Goal: Information Seeking & Learning: Learn about a topic

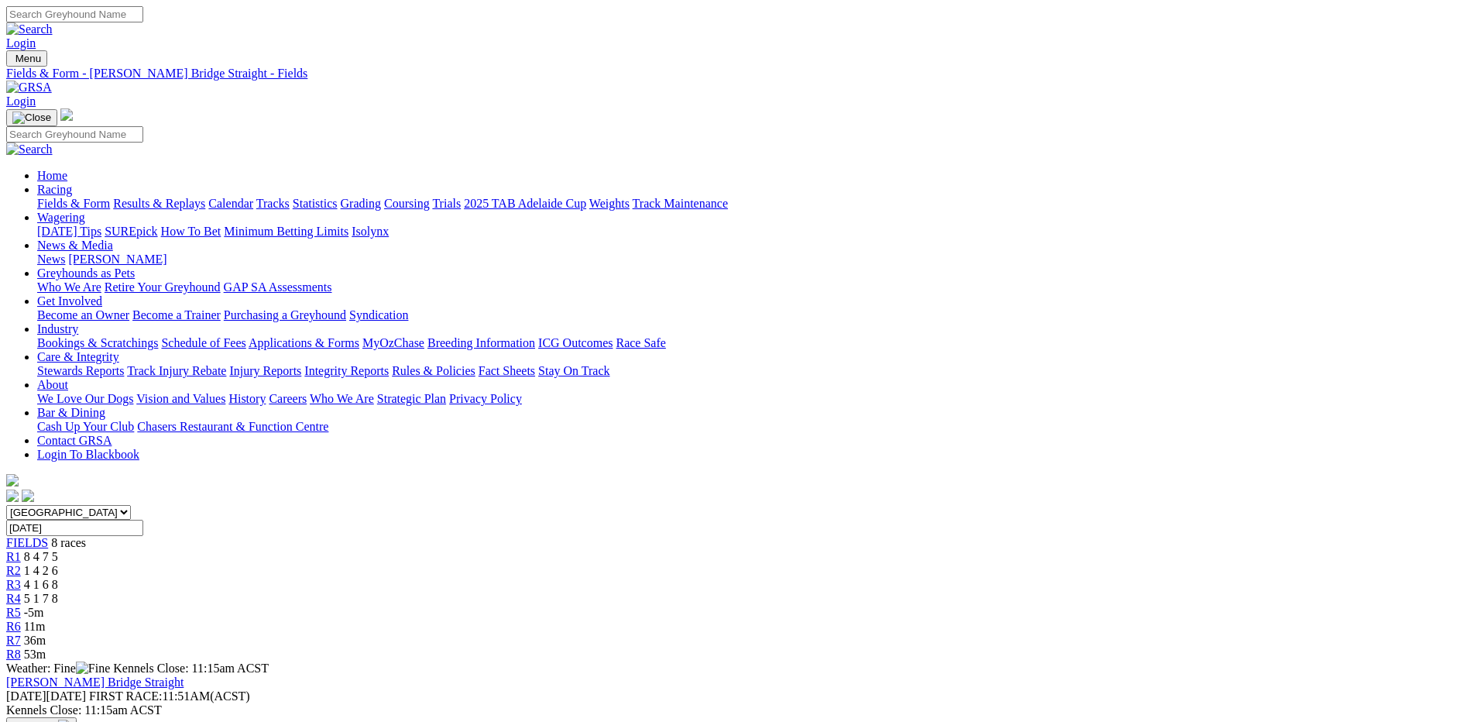
click at [58, 592] on span "5 1 7 8" at bounding box center [41, 598] width 34 height 13
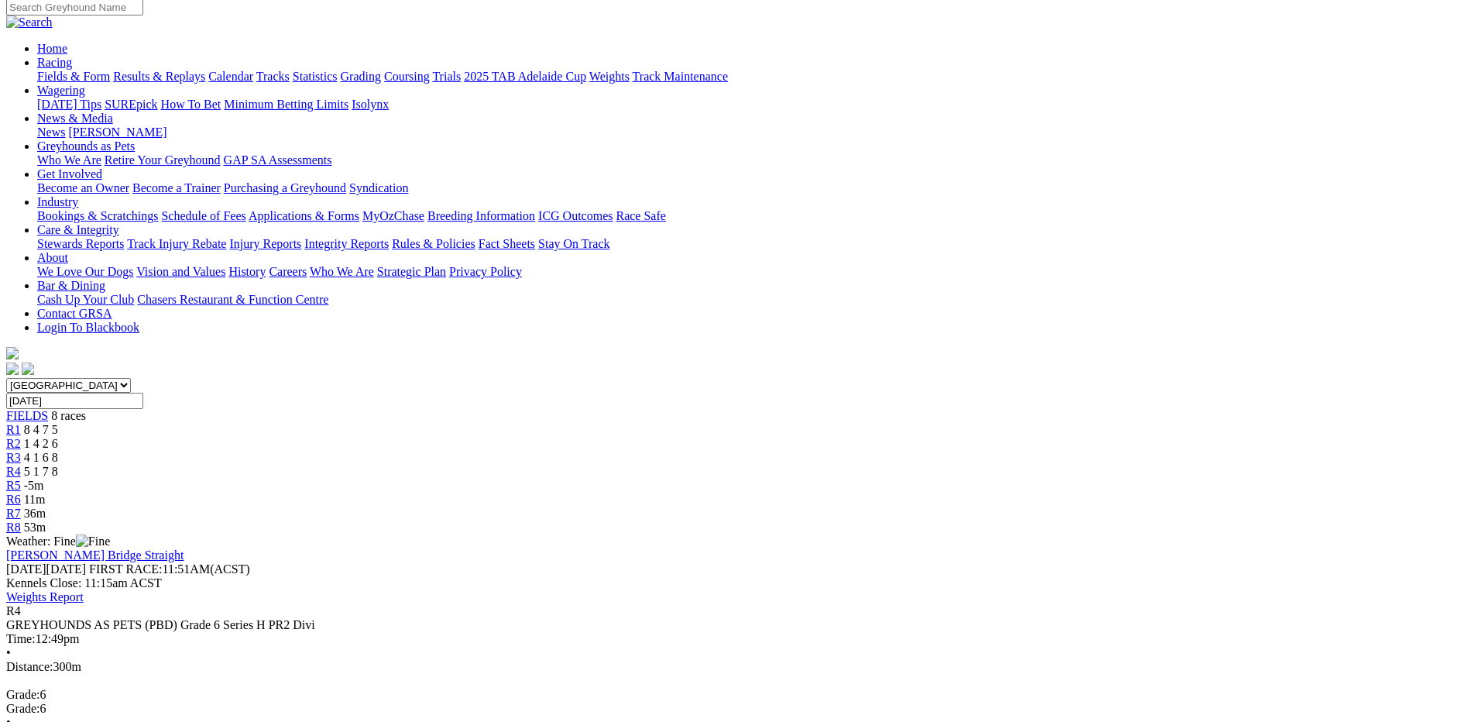
scroll to position [155, 0]
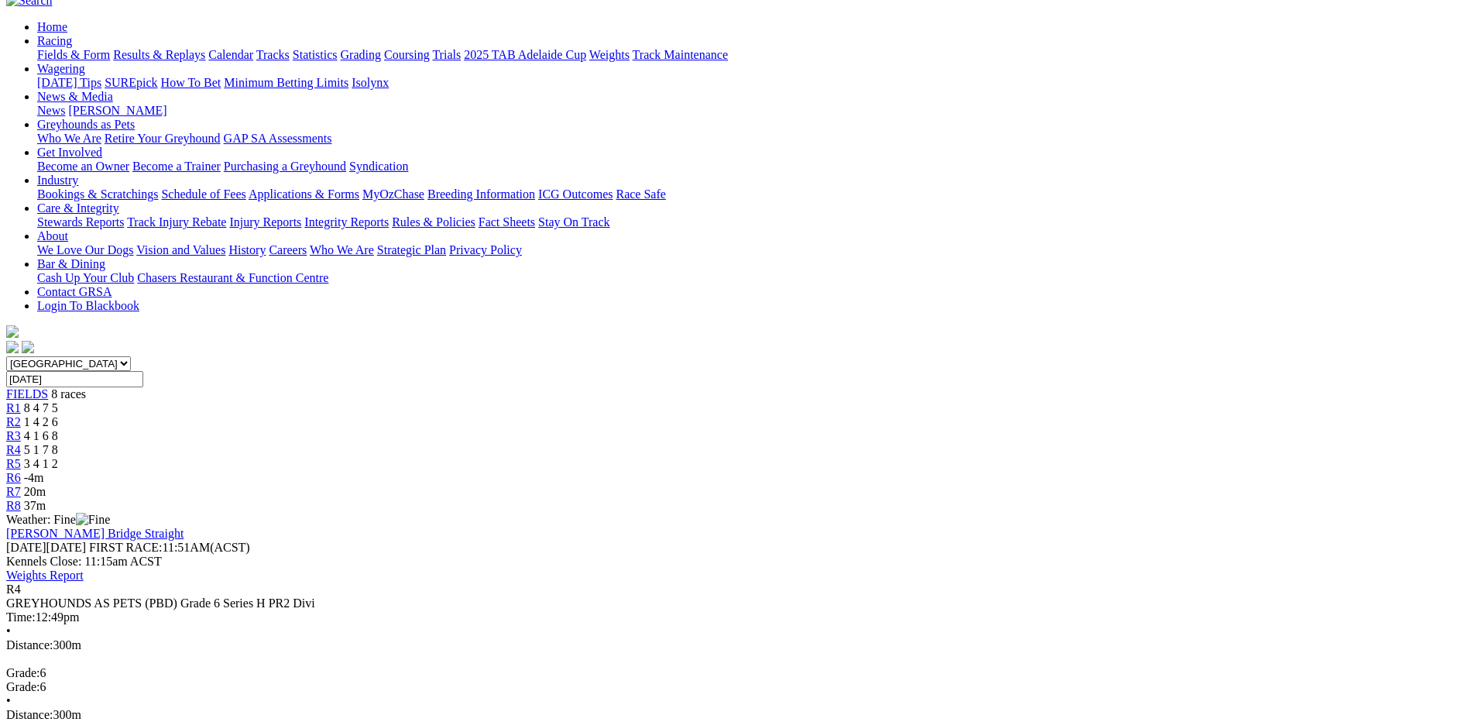
scroll to position [155, 0]
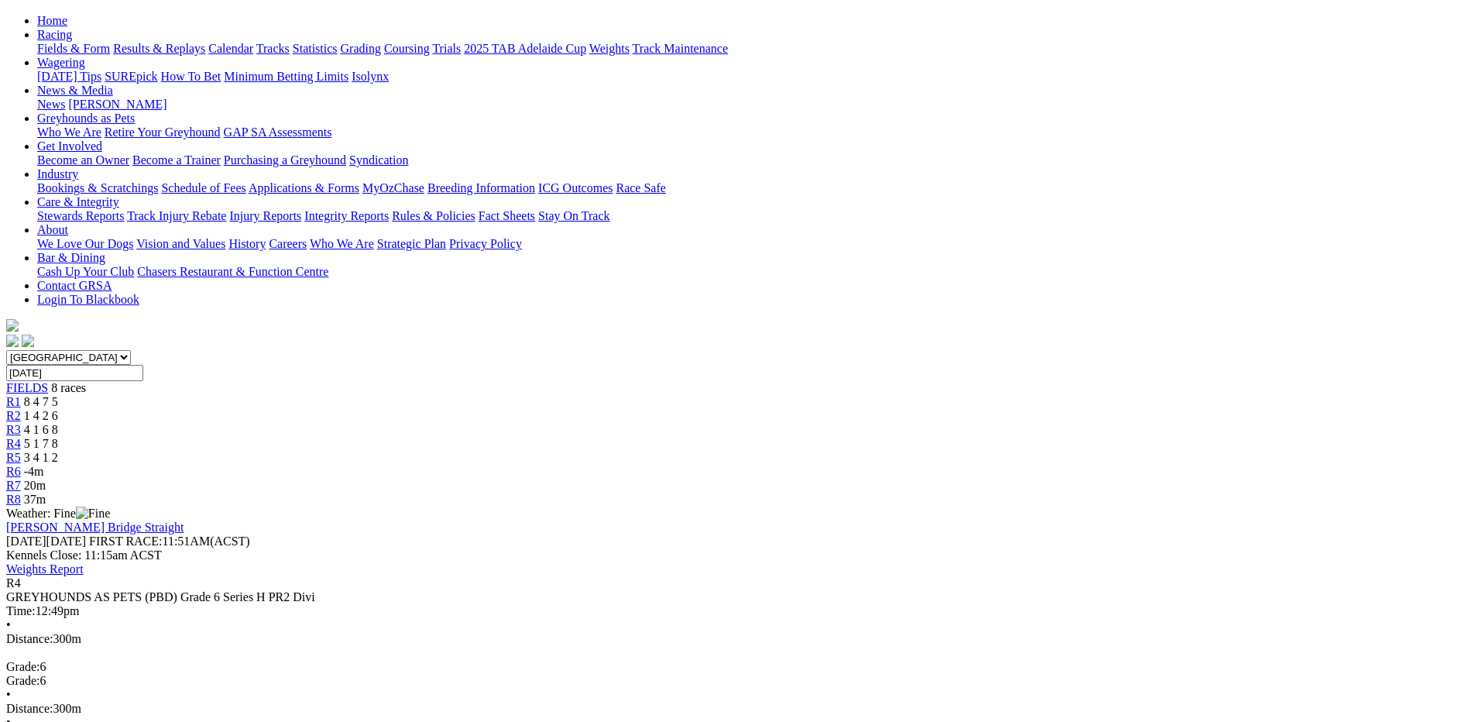
click at [58, 451] on span "3 4 1 2" at bounding box center [41, 457] width 34 height 13
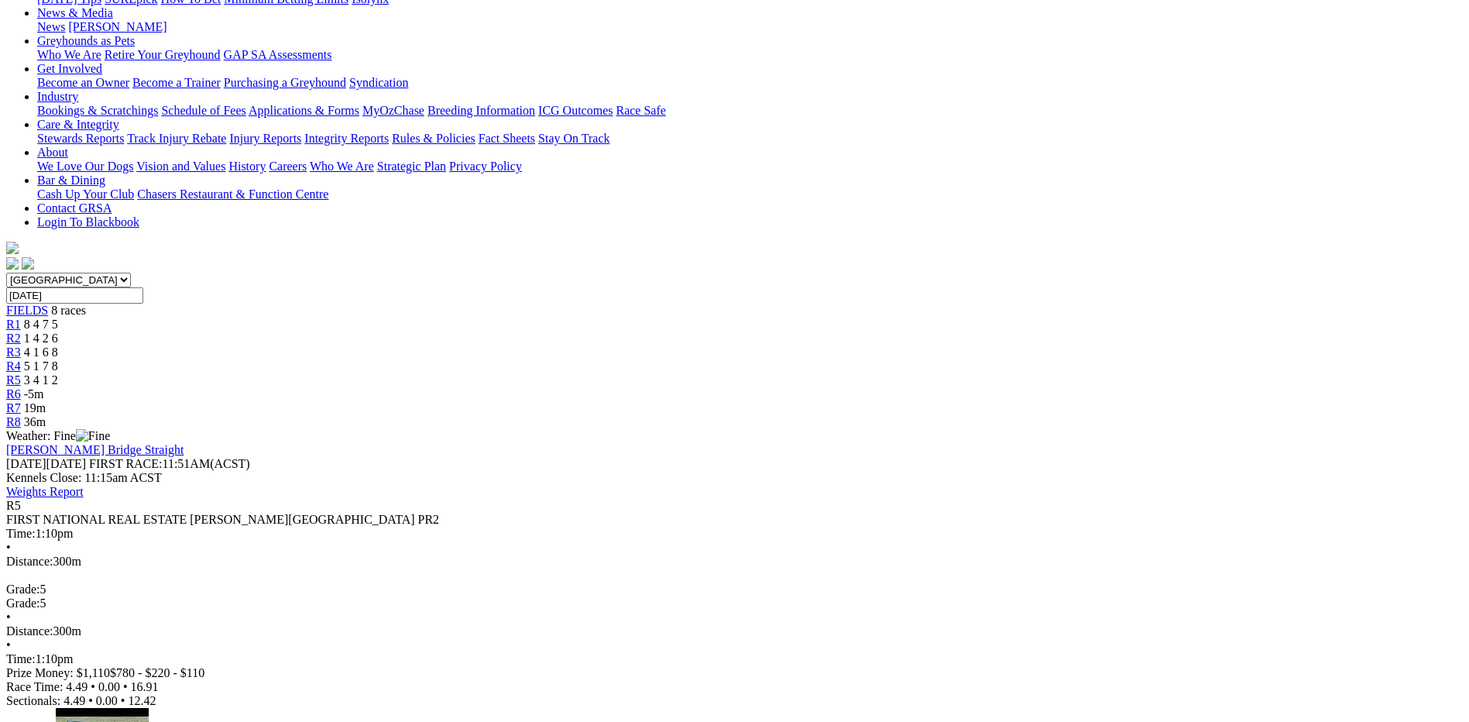
scroll to position [77, 0]
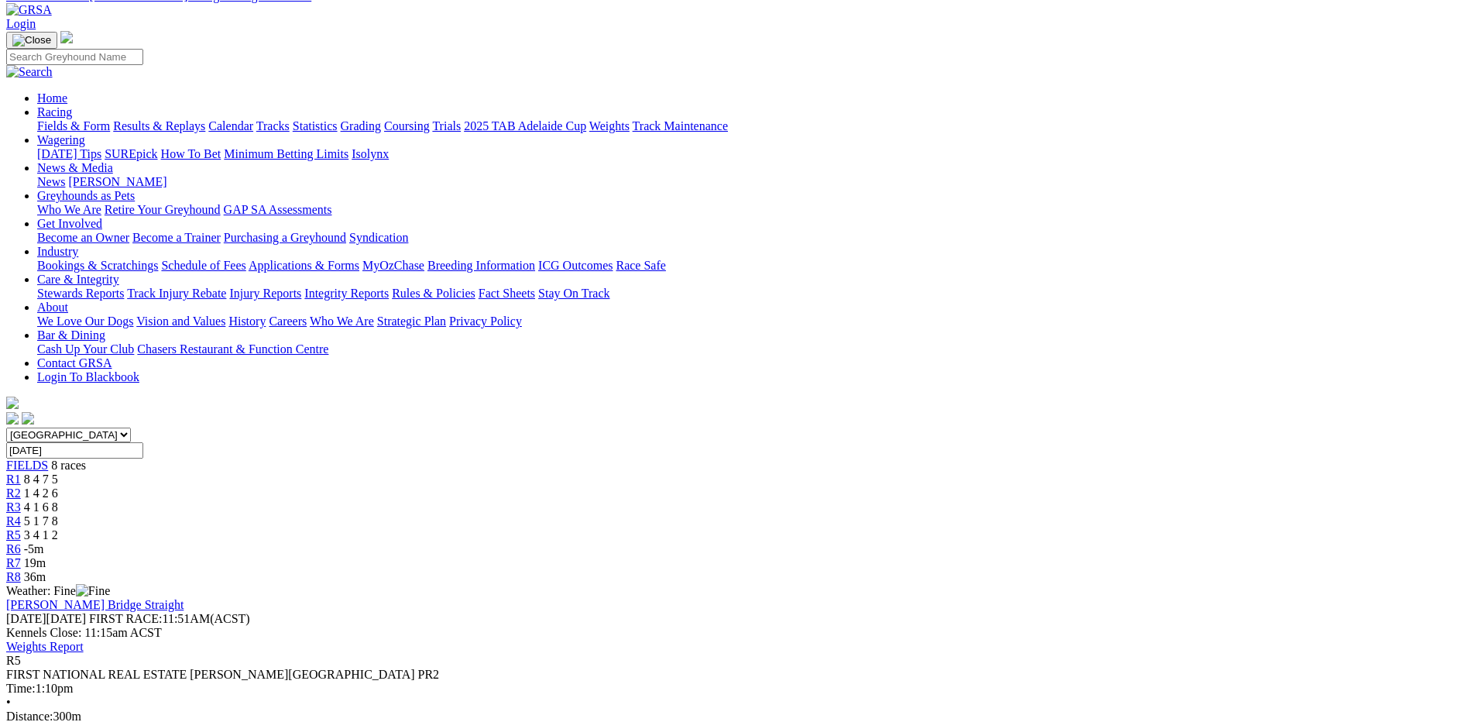
click at [21, 514] on link "R4" at bounding box center [13, 520] width 15 height 13
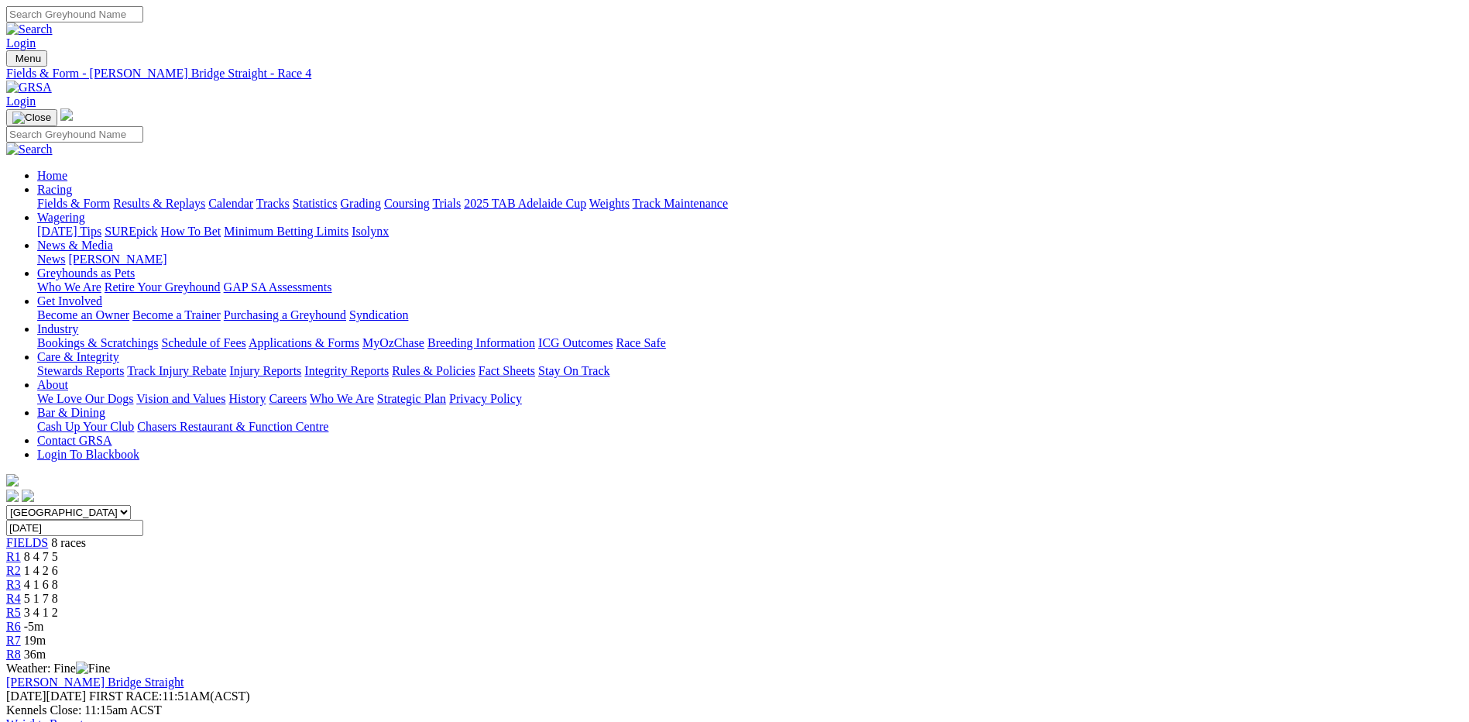
click at [110, 197] on link "Fields & Form" at bounding box center [73, 203] width 73 height 13
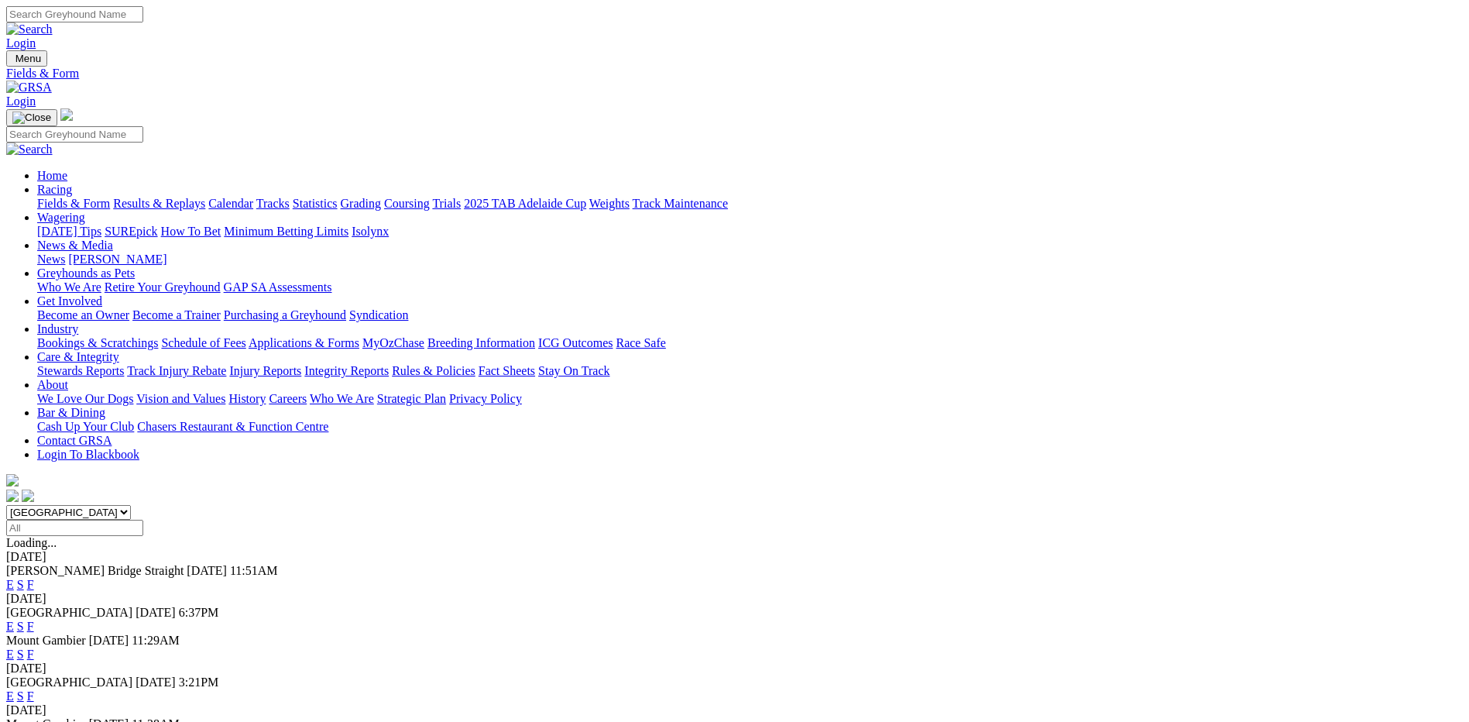
click at [34, 578] on link "F" at bounding box center [30, 584] width 7 height 13
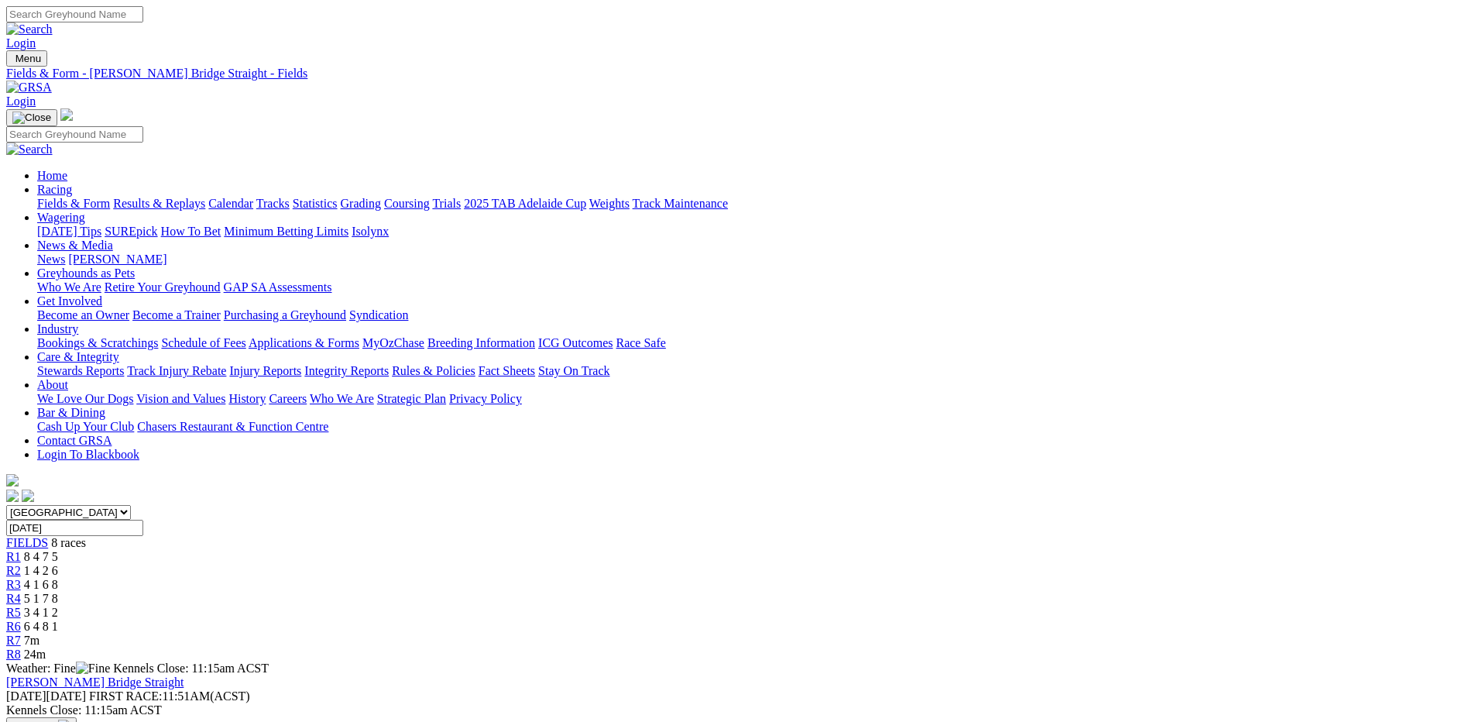
click at [955, 620] on div "R6 6 4 8 1" at bounding box center [734, 627] width 1457 height 14
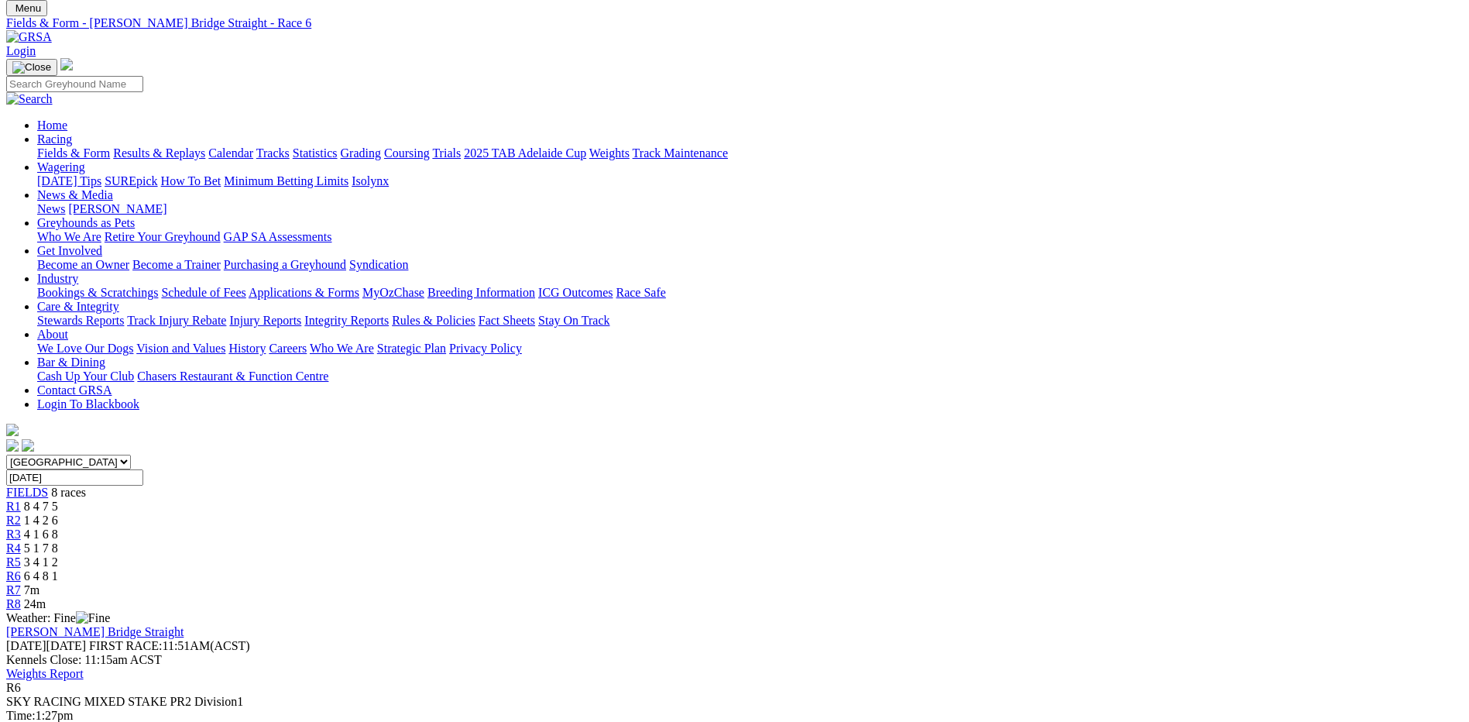
scroll to position [77, 0]
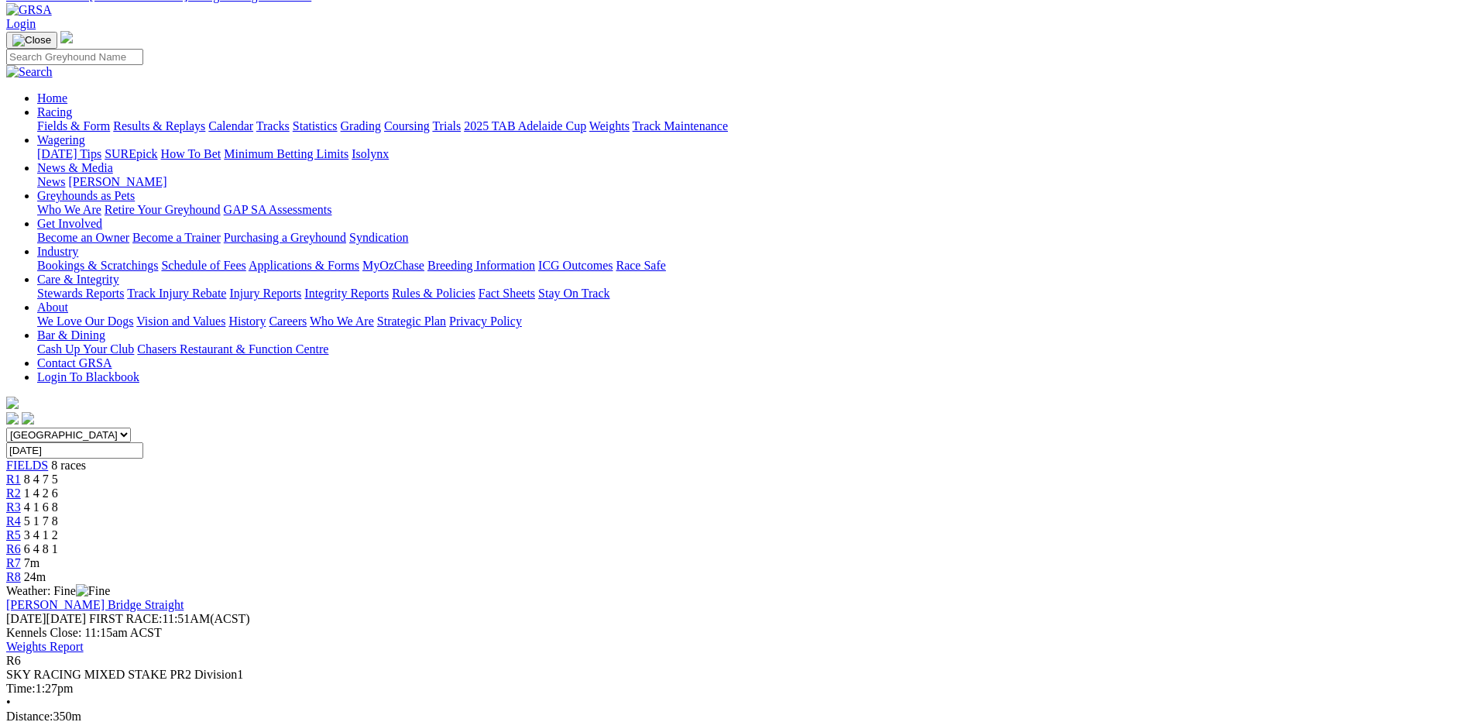
click at [58, 528] on span "3 4 1 2" at bounding box center [41, 534] width 34 height 13
click at [21, 556] on span "R7" at bounding box center [13, 562] width 15 height 13
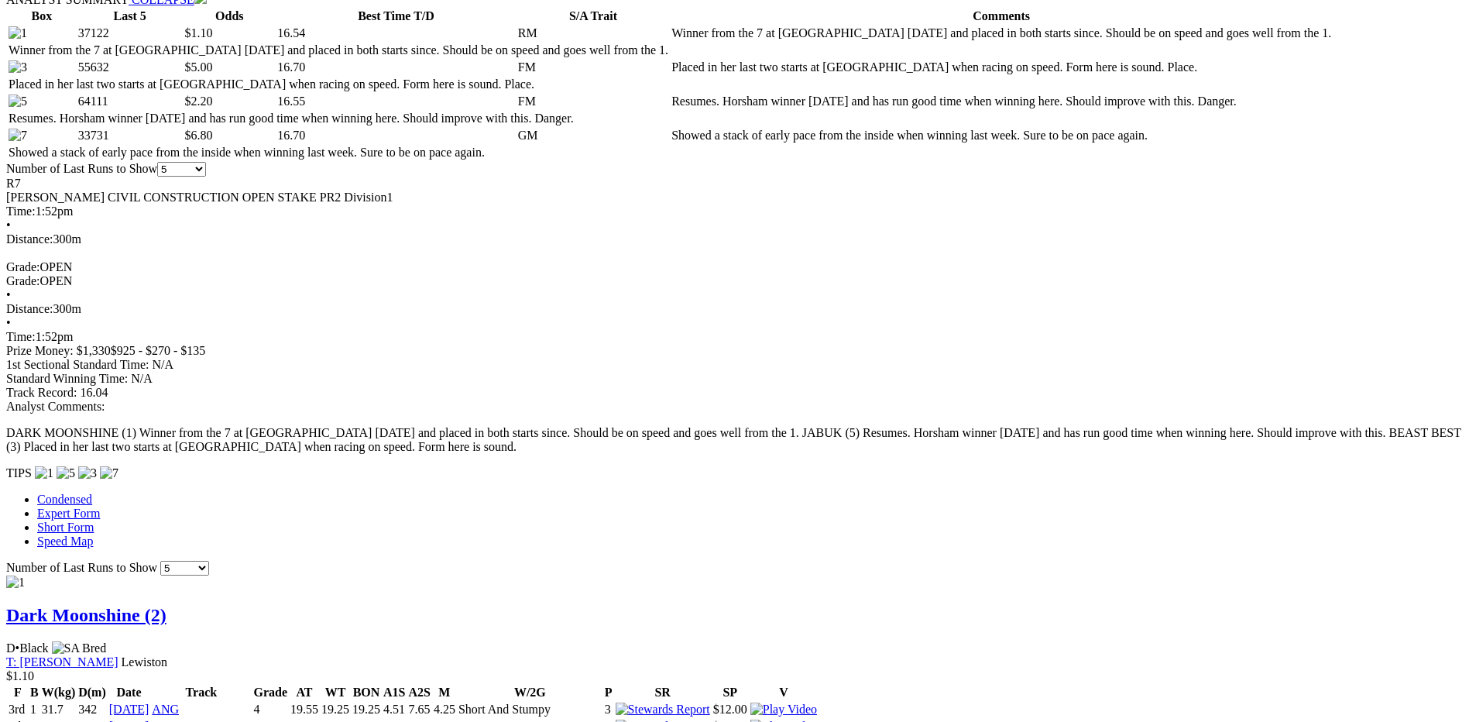
scroll to position [232, 0]
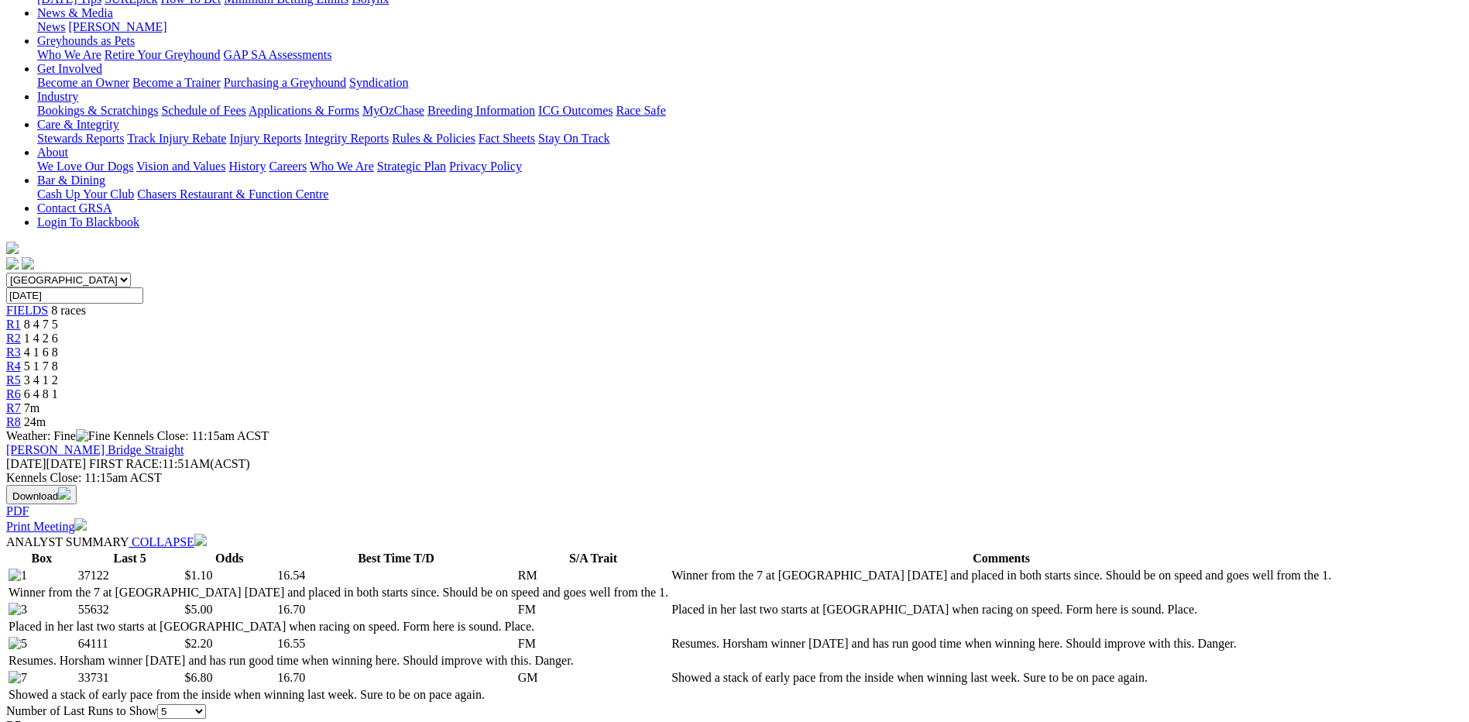
click at [46, 415] on span "24m" at bounding box center [35, 421] width 22 height 13
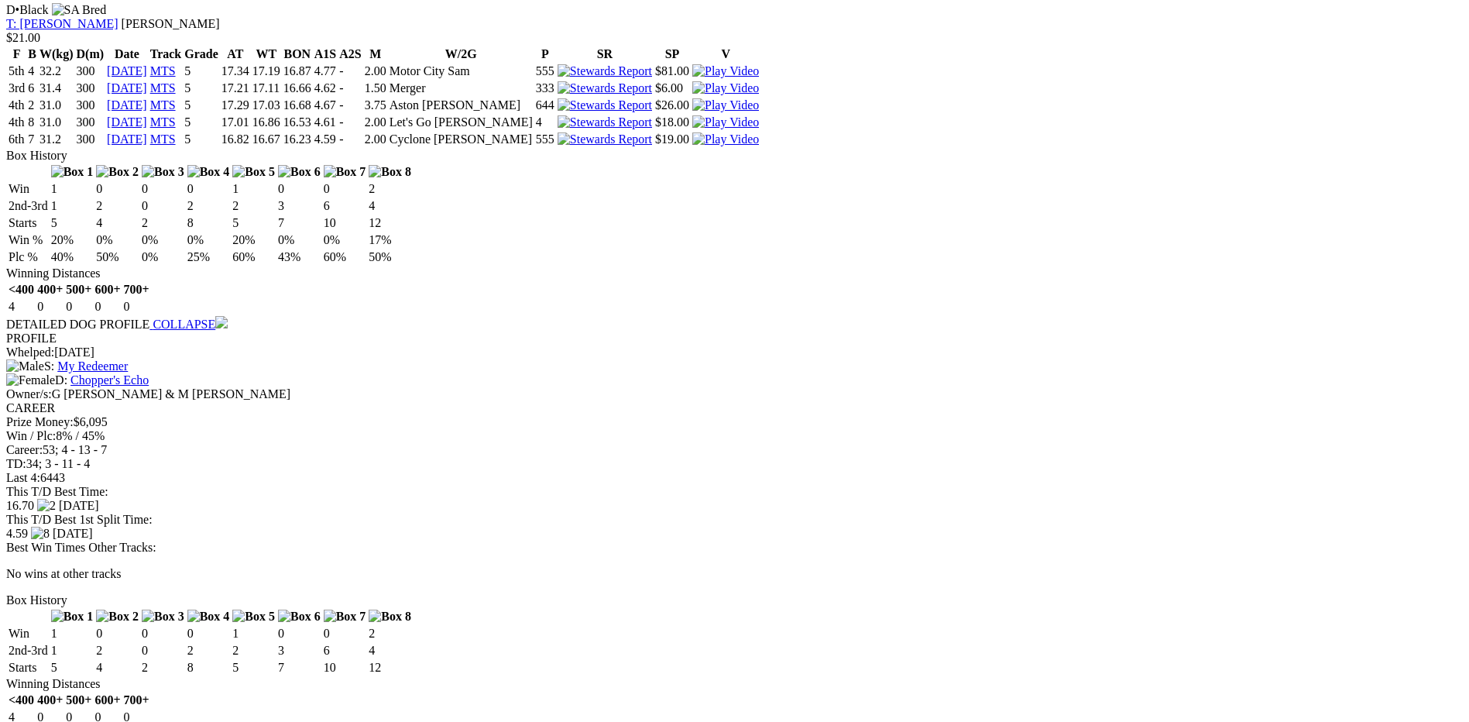
scroll to position [1626, 0]
